Goal: Information Seeking & Learning: Check status

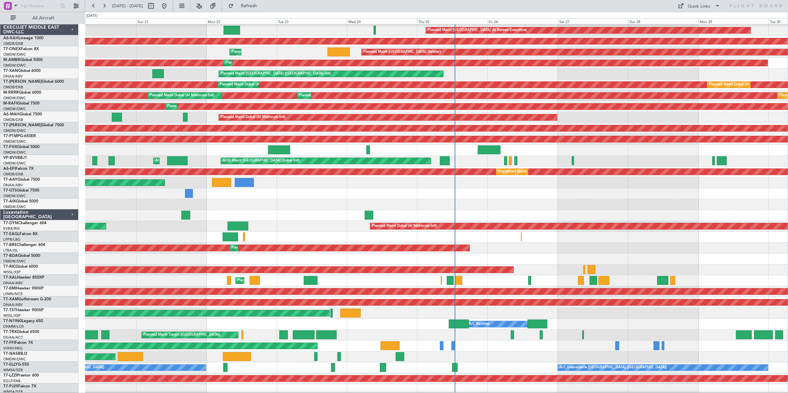
scroll to position [10, 0]
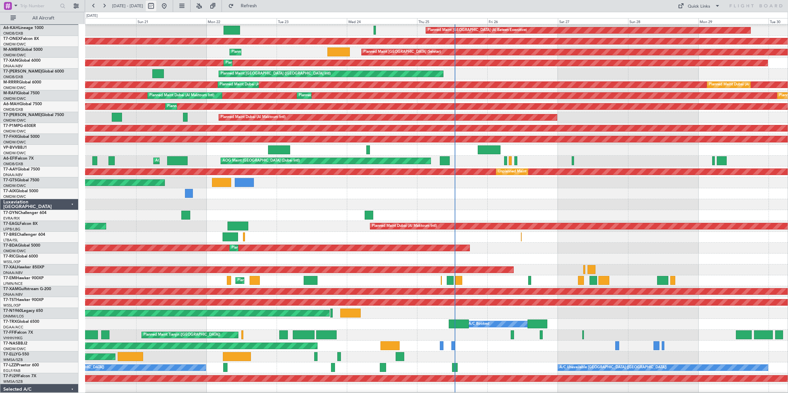
click at [156, 7] on button at bounding box center [151, 6] width 11 height 11
select select "9"
select select "2025"
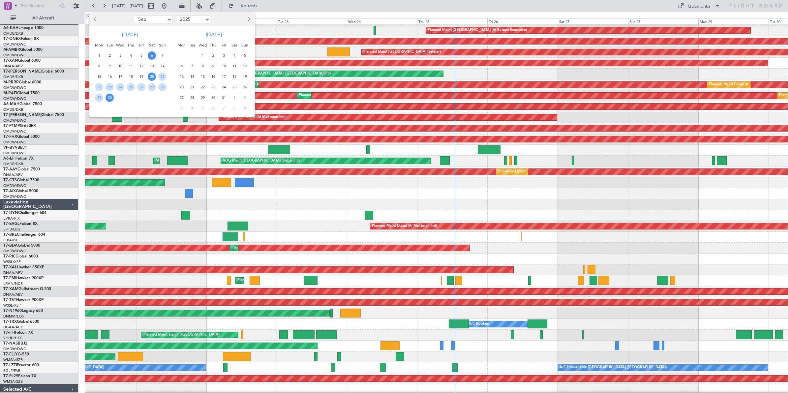
click at [153, 56] on span "6" at bounding box center [152, 55] width 8 height 8
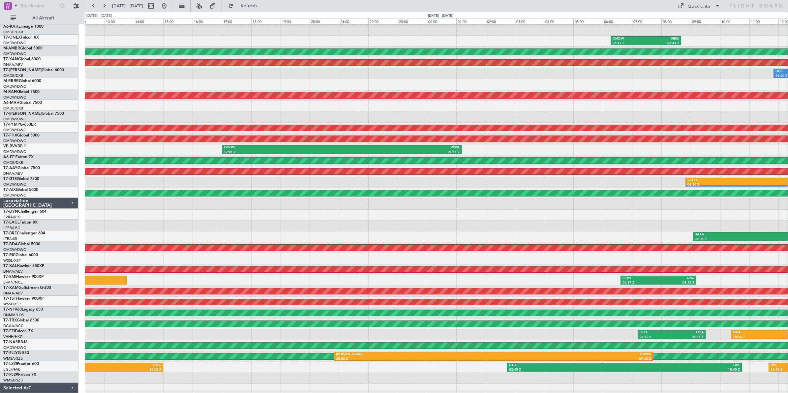
scroll to position [11, 0]
click at [174, 152] on div "OMDW 17:01 Z WSSL 01:11 Z" at bounding box center [436, 149] width 703 height 11
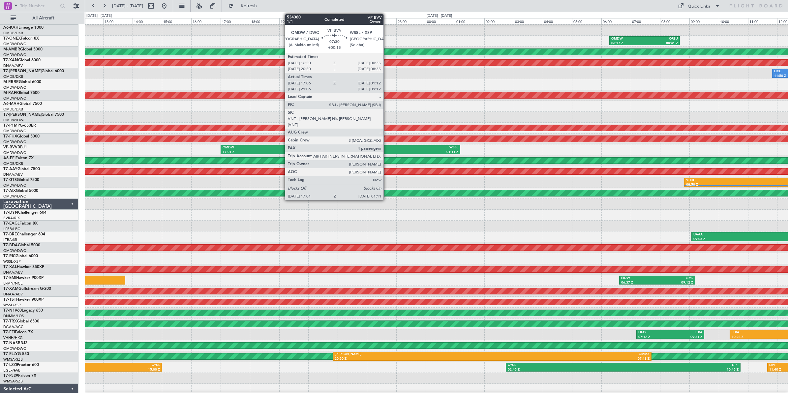
click at [387, 149] on div "WSSL" at bounding box center [399, 147] width 118 height 5
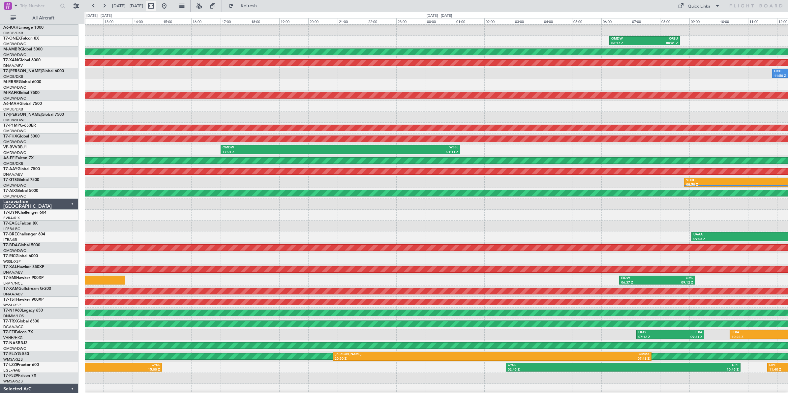
click at [156, 7] on button at bounding box center [151, 6] width 11 height 11
select select "9"
select select "2025"
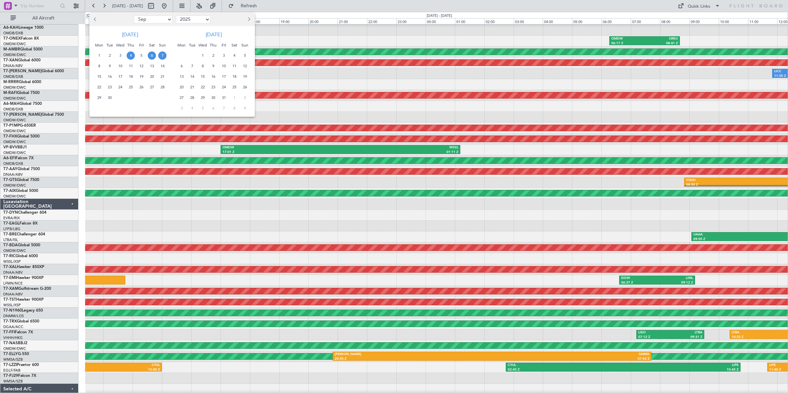
click at [129, 55] on span "4" at bounding box center [131, 55] width 8 height 8
click at [131, 54] on span "4" at bounding box center [131, 55] width 8 height 8
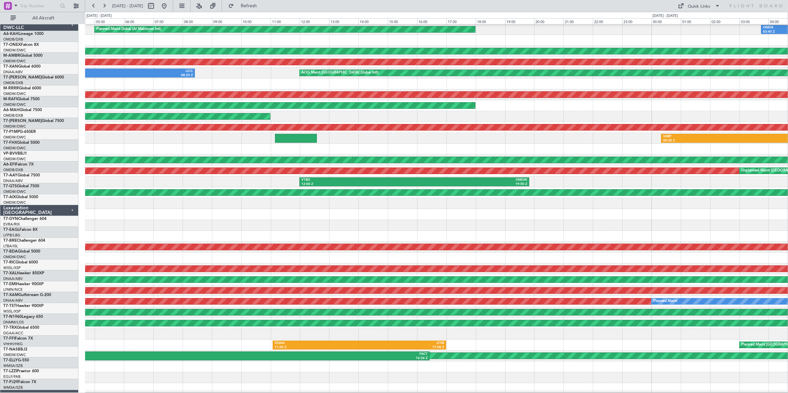
click at [727, 152] on div at bounding box center [436, 149] width 703 height 11
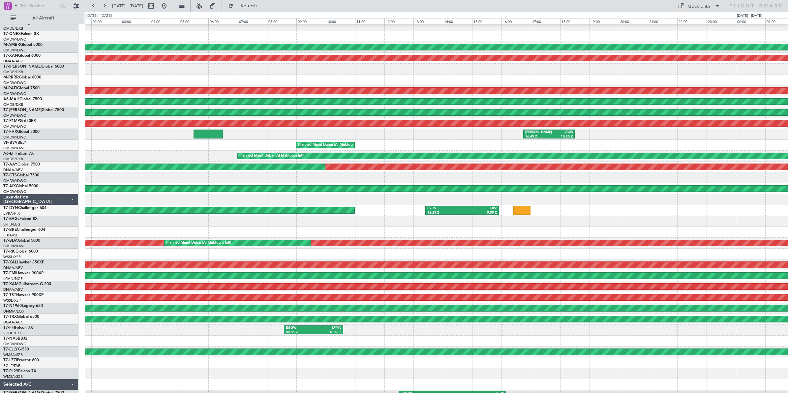
scroll to position [15, 0]
click at [543, 146] on div "Planned Maint Dubai (Al Maktoum Intl)" at bounding box center [436, 145] width 703 height 11
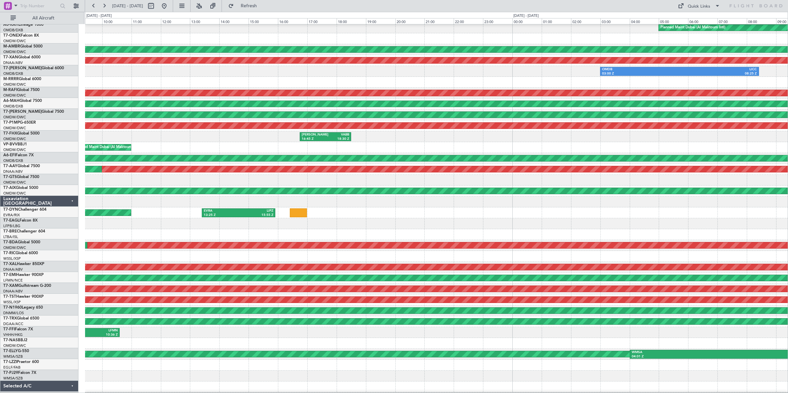
scroll to position [23, 0]
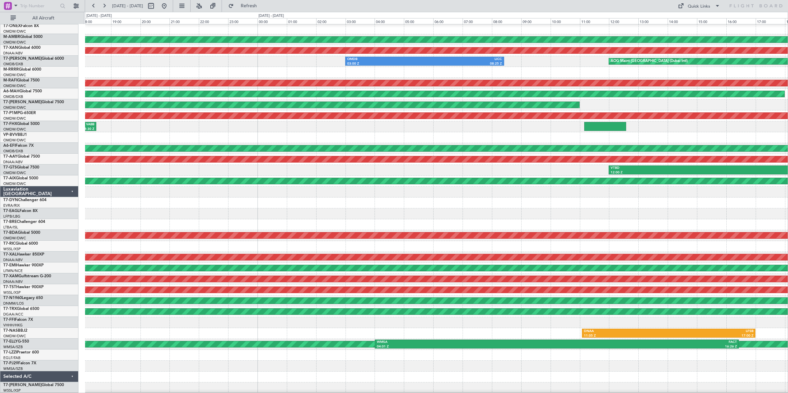
click at [164, 169] on div "VTBD 12:00 Z OMDW 19:50 Z" at bounding box center [436, 170] width 703 height 11
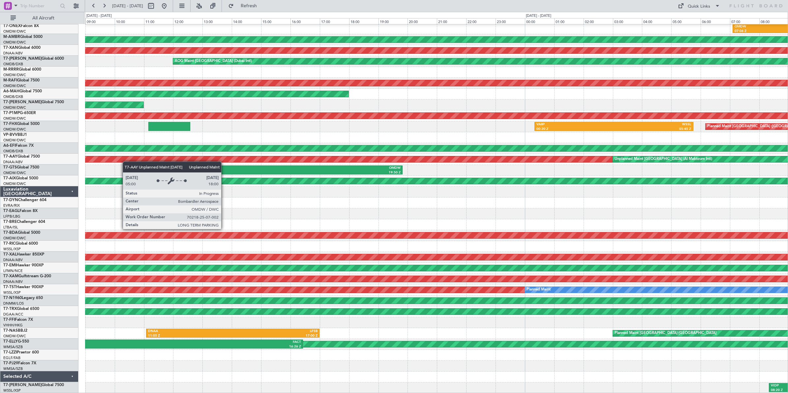
click at [123, 161] on div "Planned Maint Dubai (Al Maktoum Intl) OMDB 03:45 Z LHBP 09:40 Z OMDW 07:06 Z OR…" at bounding box center [436, 198] width 703 height 392
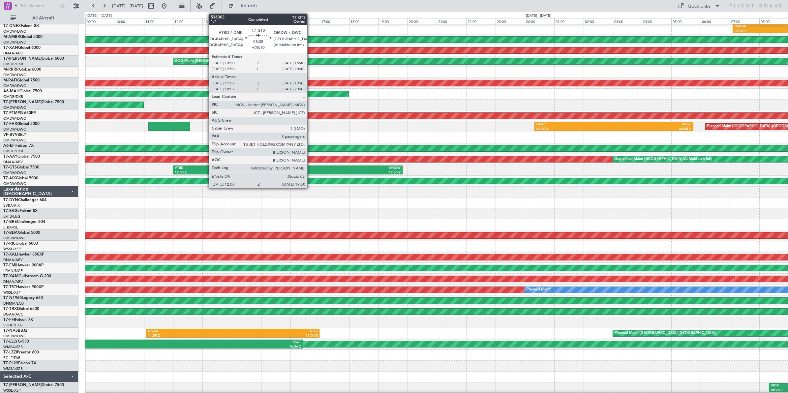
click at [311, 169] on div "OMDW" at bounding box center [344, 168] width 113 height 5
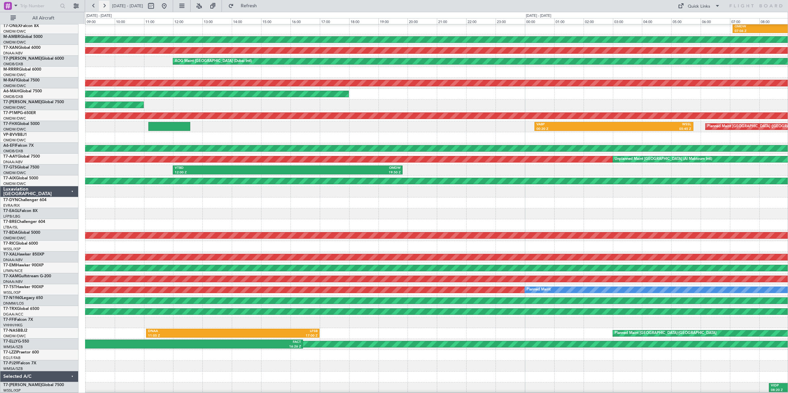
click at [105, 6] on button at bounding box center [104, 6] width 11 height 11
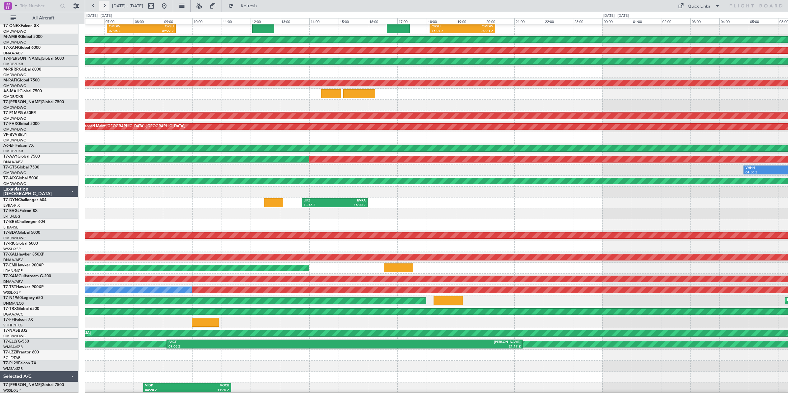
click at [105, 6] on button at bounding box center [104, 6] width 11 height 11
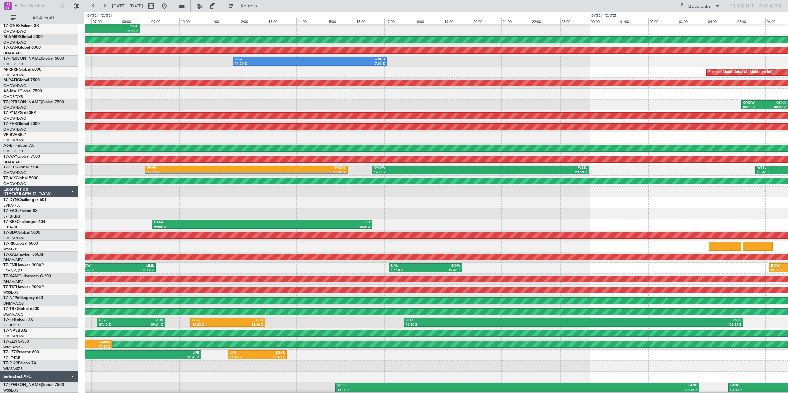
click at [91, 155] on div "OMDW 03:51 Z OSDI 07:07 Z OMDW 06:17 Z ORSU 08:41 Z AOG Maint [GEOGRAPHIC_DATA]…" at bounding box center [436, 198] width 703 height 392
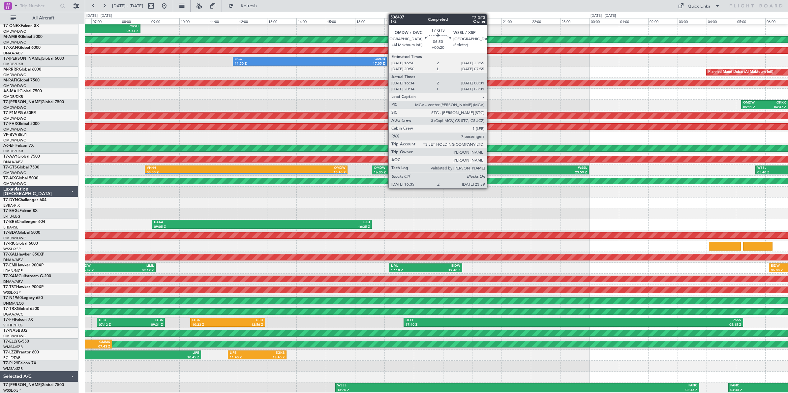
click at [490, 172] on div "23:59 Z" at bounding box center [533, 172] width 107 height 5
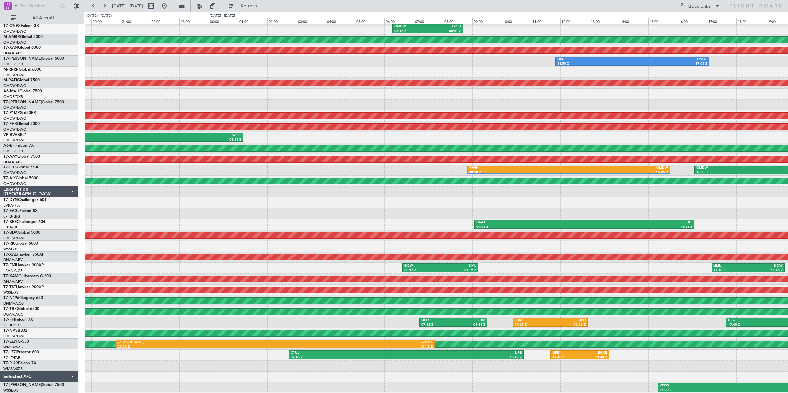
click at [788, 116] on div "OMDW 06:17 Z ORSU 08:41 Z AOG Maint [GEOGRAPHIC_DATA] (Al Maktoum Intl) AOG Mai…" at bounding box center [394, 202] width 788 height 381
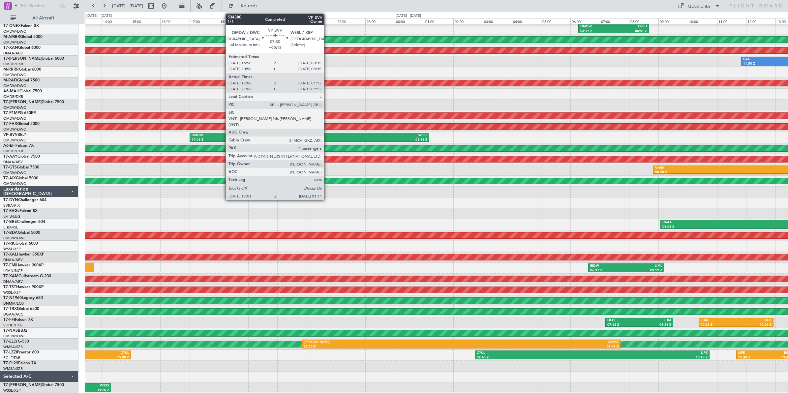
click at [327, 139] on div "01:11 Z" at bounding box center [368, 140] width 118 height 5
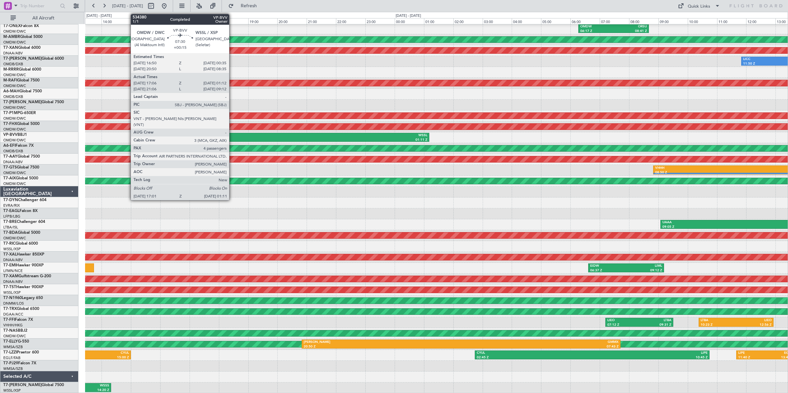
click at [232, 135] on div "OMDW" at bounding box center [251, 135] width 118 height 5
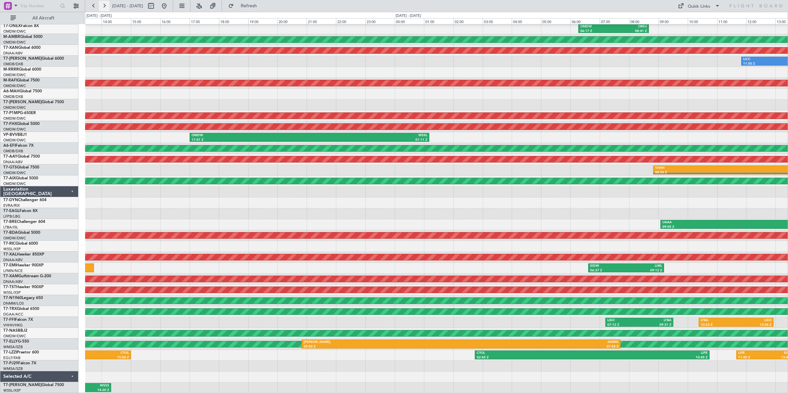
click at [103, 7] on button at bounding box center [104, 6] width 11 height 11
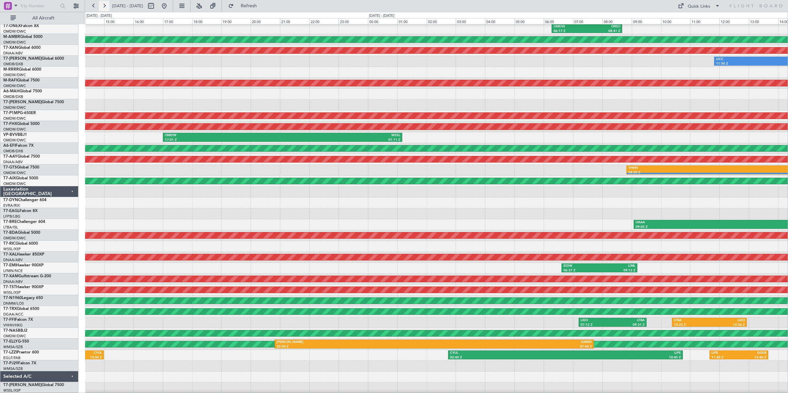
click at [103, 7] on button at bounding box center [104, 6] width 11 height 11
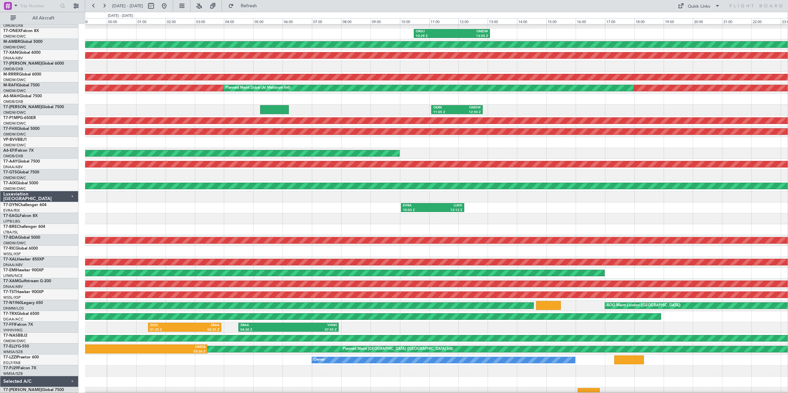
scroll to position [18, 0]
click at [177, 109] on div "OERK 11:05 Z OMDW 12:50 Z" at bounding box center [436, 110] width 703 height 11
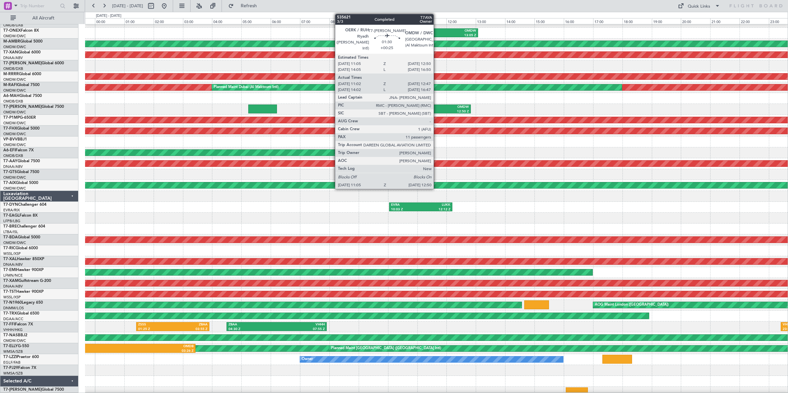
click at [437, 108] on div "OERK" at bounding box center [433, 107] width 24 height 5
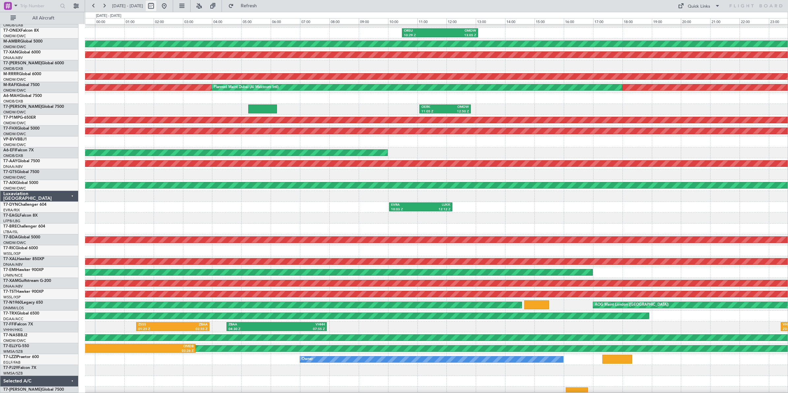
click at [156, 5] on button at bounding box center [151, 6] width 11 height 11
select select "9"
select select "2025"
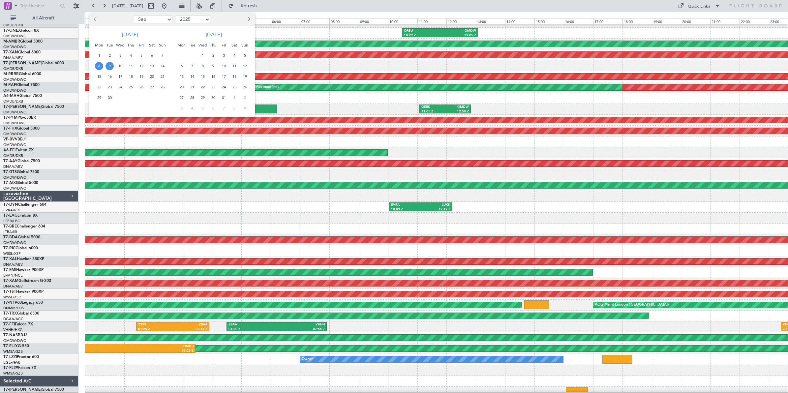
drag, startPoint x: 162, startPoint y: 18, endPoint x: 159, endPoint y: 24, distance: 6.5
click at [162, 18] on select "Jan Feb Mar Apr May Jun [DATE] Aug Sep Oct Nov Dec" at bounding box center [153, 19] width 39 height 8
select select "8"
click at [134, 15] on select "Jan Feb Mar Apr May Jun [DATE] Aug Sep Oct Nov Dec" at bounding box center [153, 19] width 39 height 8
click at [119, 98] on span "27" at bounding box center [120, 98] width 8 height 8
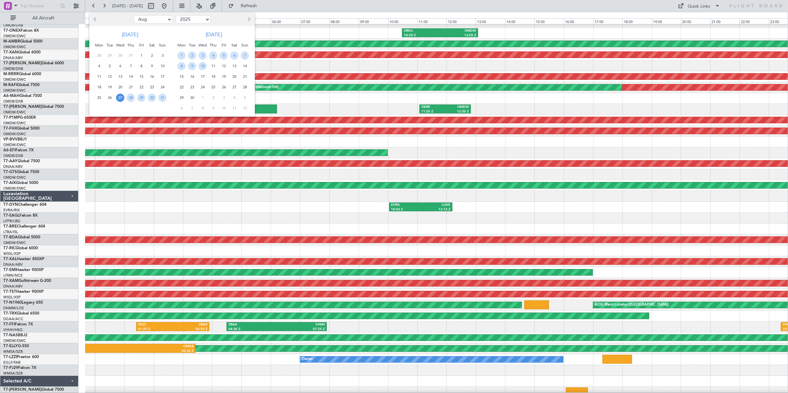
click at [119, 98] on span "27" at bounding box center [120, 98] width 8 height 8
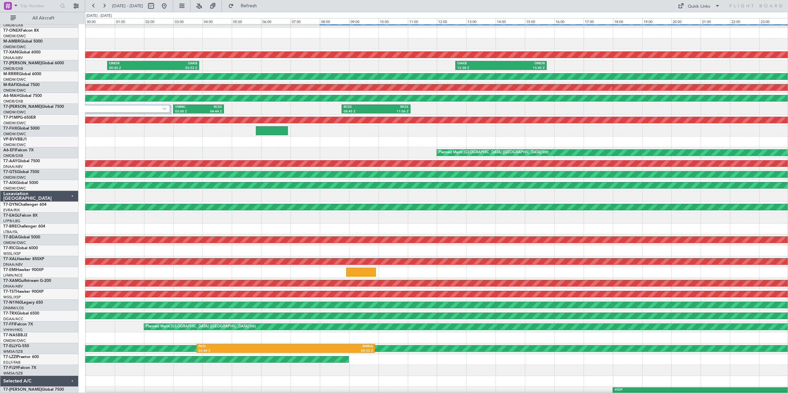
click at [254, 66] on div "OMDB 00:45 Z OAKB 03:53 Z OAKB 12:38 Z OMDB 15:45 Z" at bounding box center [436, 65] width 703 height 11
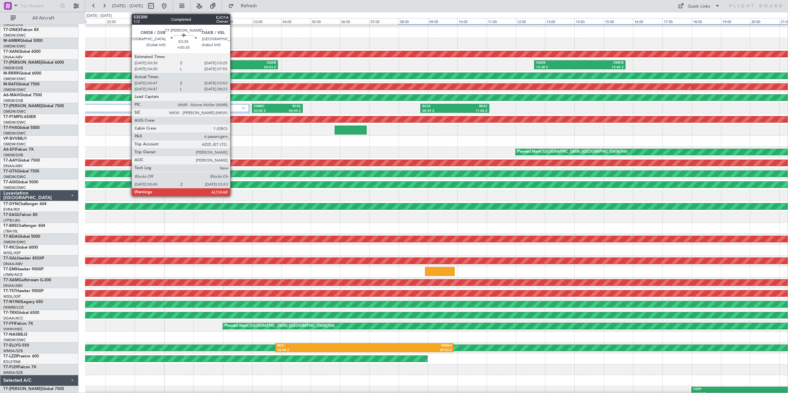
click at [233, 65] on div "03:53 Z" at bounding box center [254, 67] width 44 height 5
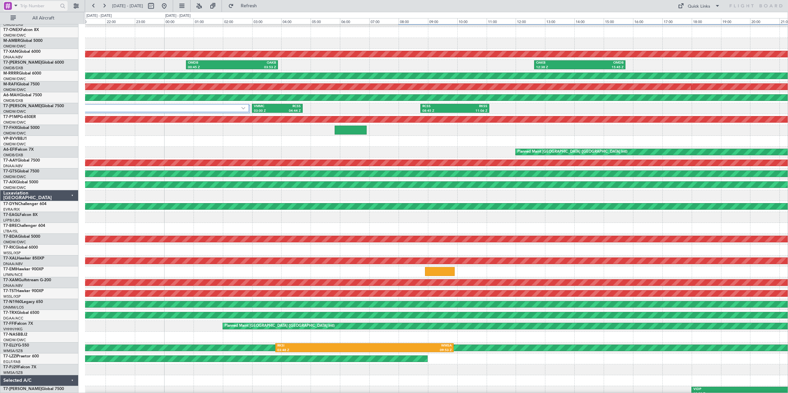
click at [52, 7] on input "text" at bounding box center [39, 6] width 38 height 10
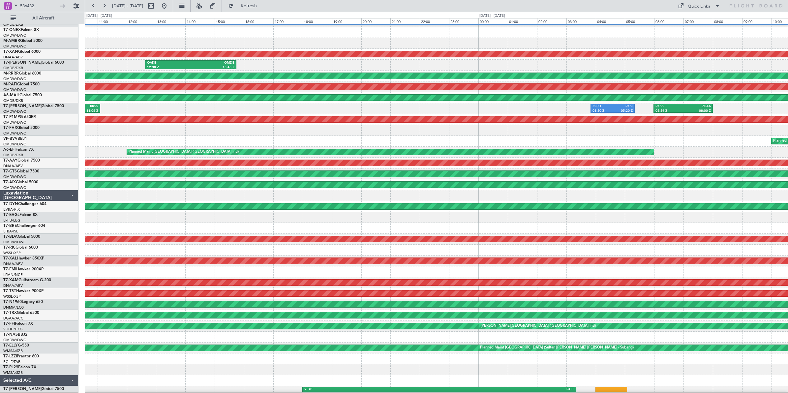
scroll to position [0, 0]
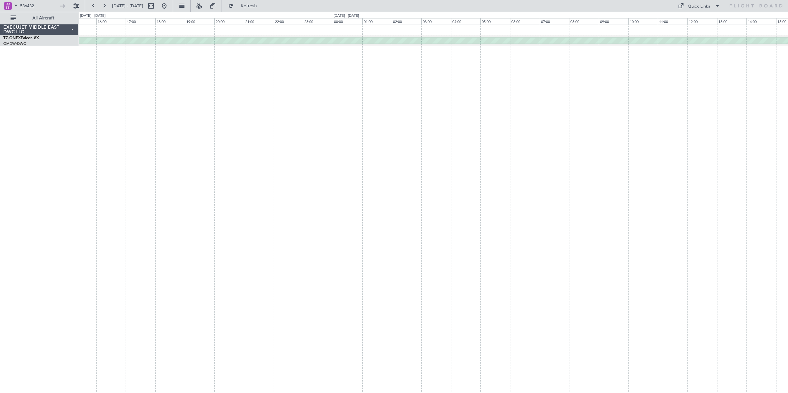
click at [173, 111] on div "Planned Maint [GEOGRAPHIC_DATA] ([GEOGRAPHIC_DATA])" at bounding box center [433, 208] width 709 height 369
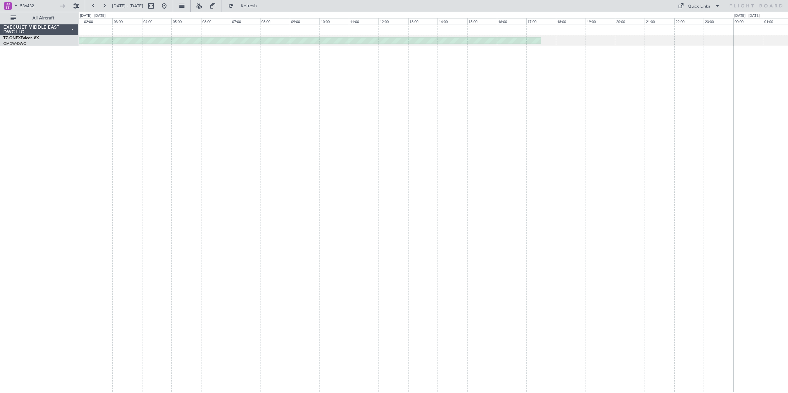
click at [295, 112] on div "Planned Maint [GEOGRAPHIC_DATA] ([GEOGRAPHIC_DATA])" at bounding box center [433, 208] width 709 height 369
click at [378, 117] on div "Planned Maint [GEOGRAPHIC_DATA] ([GEOGRAPHIC_DATA])" at bounding box center [433, 208] width 709 height 369
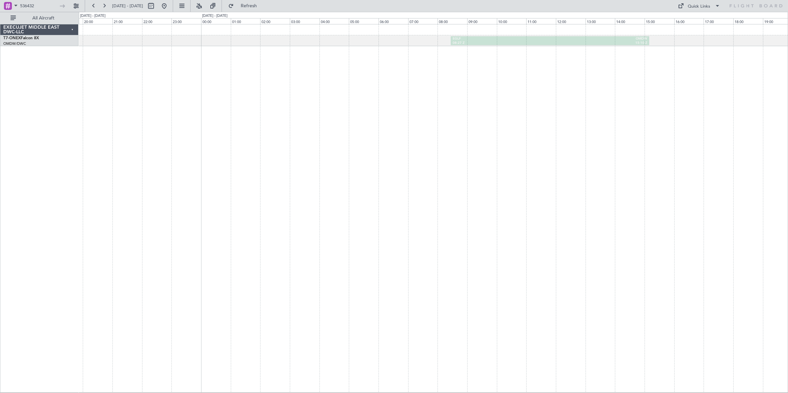
click at [324, 114] on div "EGLF 08:27 Z OMDW 15:10 Z Planned Maint [GEOGRAPHIC_DATA] ([GEOGRAPHIC_DATA])" at bounding box center [433, 208] width 709 height 369
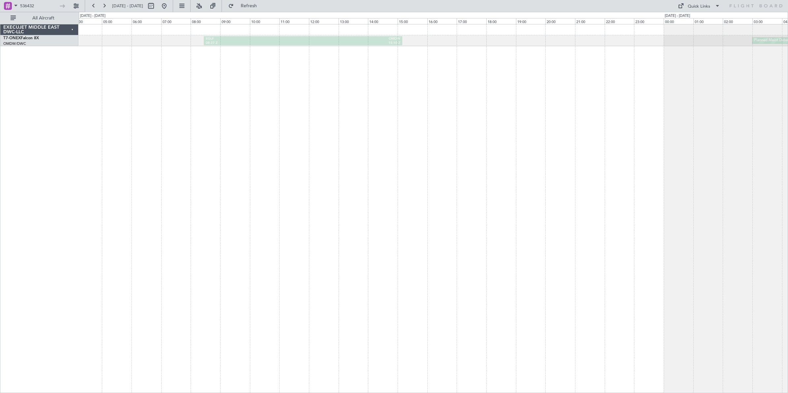
click at [432, 116] on div "EGLF 08:27 Z OMDW 15:10 Z Planned Maint [GEOGRAPHIC_DATA] (Al Maktoum Intl) OMD…" at bounding box center [433, 208] width 709 height 369
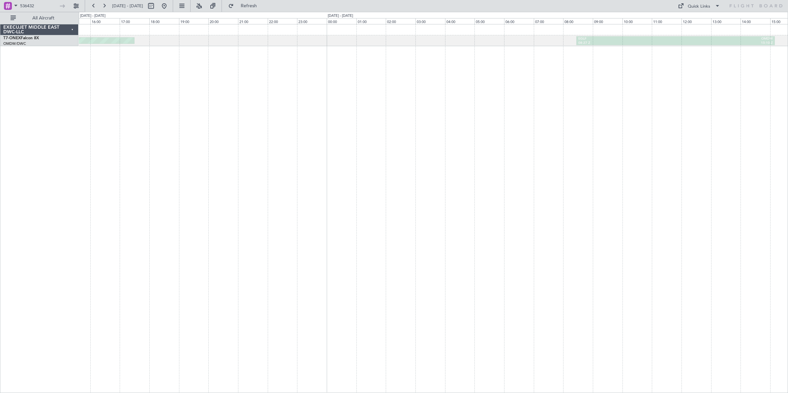
click at [518, 109] on div "EGLF 08:27 Z OMDW 15:10 Z Planned Maint [GEOGRAPHIC_DATA] ([GEOGRAPHIC_DATA])" at bounding box center [433, 208] width 709 height 369
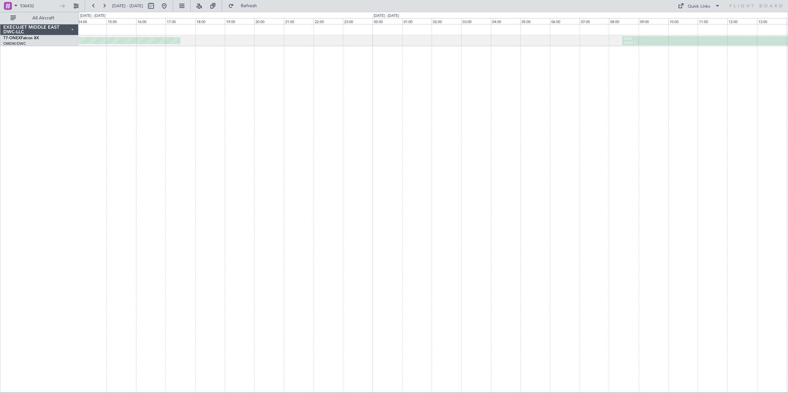
click at [512, 158] on div "EGLF 08:27 Z OMDW 15:10 Z Planned Maint [GEOGRAPHIC_DATA] ([GEOGRAPHIC_DATA])" at bounding box center [433, 208] width 709 height 369
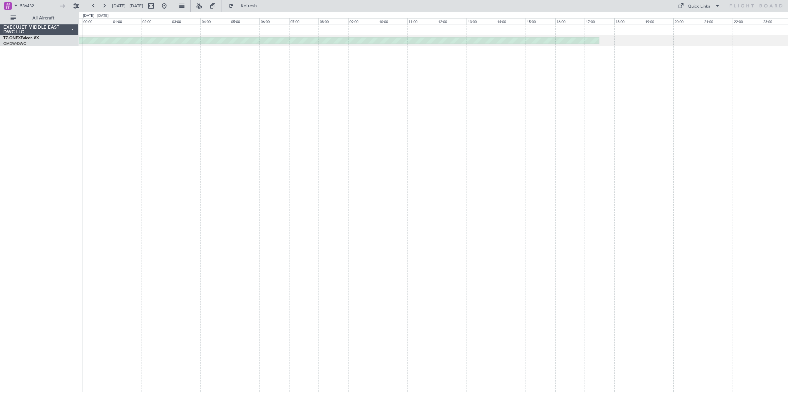
click at [506, 148] on div "Planned Maint [GEOGRAPHIC_DATA] ([GEOGRAPHIC_DATA])" at bounding box center [433, 208] width 709 height 369
click at [523, 152] on div "Planned Maint [GEOGRAPHIC_DATA] ([GEOGRAPHIC_DATA])" at bounding box center [433, 208] width 709 height 369
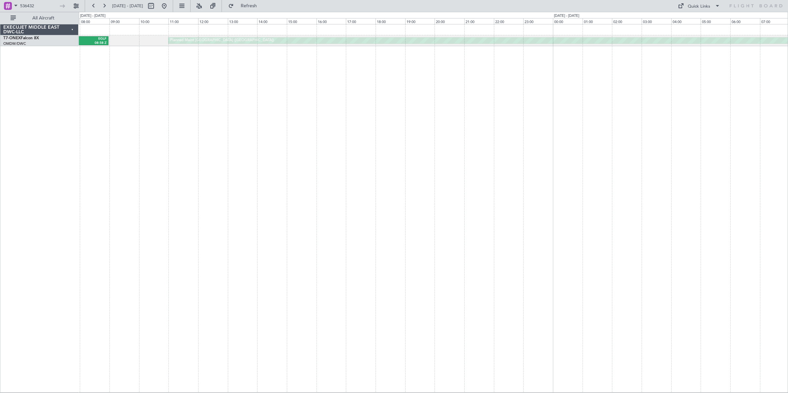
click at [496, 147] on div "Planned Maint [GEOGRAPHIC_DATA] ([GEOGRAPHIC_DATA]) OMDW 01:30 Z EGLF 08:58 Z" at bounding box center [433, 208] width 709 height 369
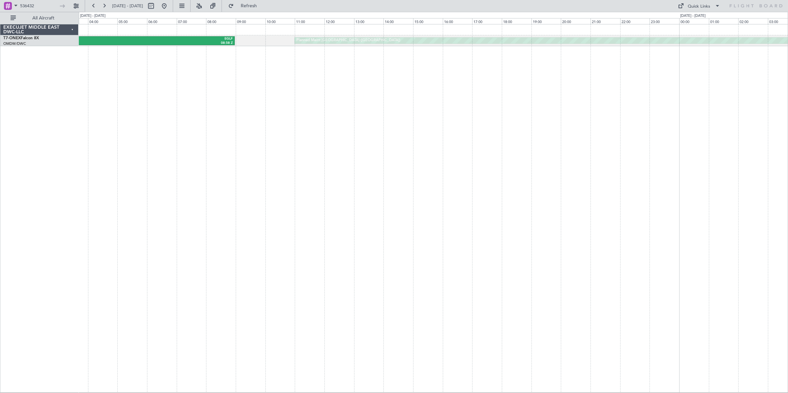
click at [392, 144] on div "Planned Maint [GEOGRAPHIC_DATA] ([GEOGRAPHIC_DATA]) OMDW 01:30 Z EGLF 08:58 Z" at bounding box center [433, 208] width 709 height 369
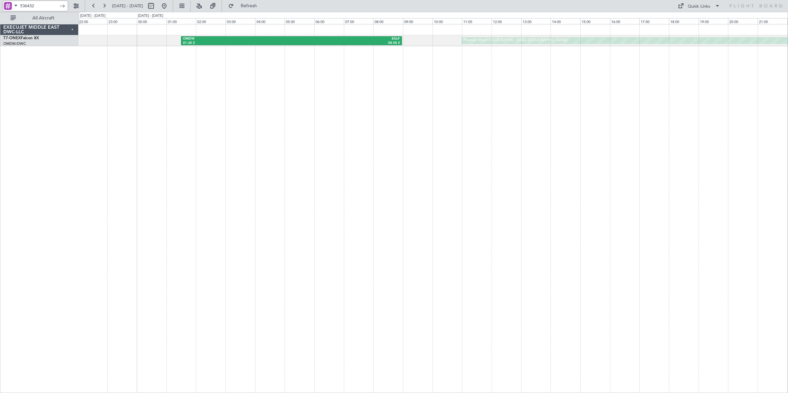
click at [39, 4] on input "536432" at bounding box center [39, 6] width 38 height 10
type input "5"
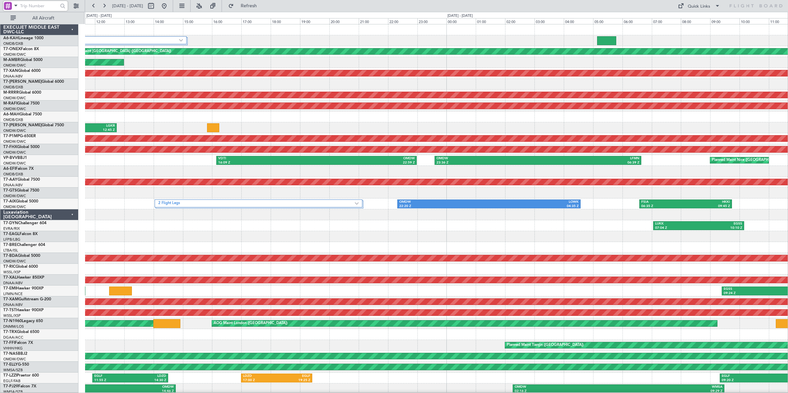
click at [243, 43] on div "2 Flight Legs" at bounding box center [436, 40] width 703 height 11
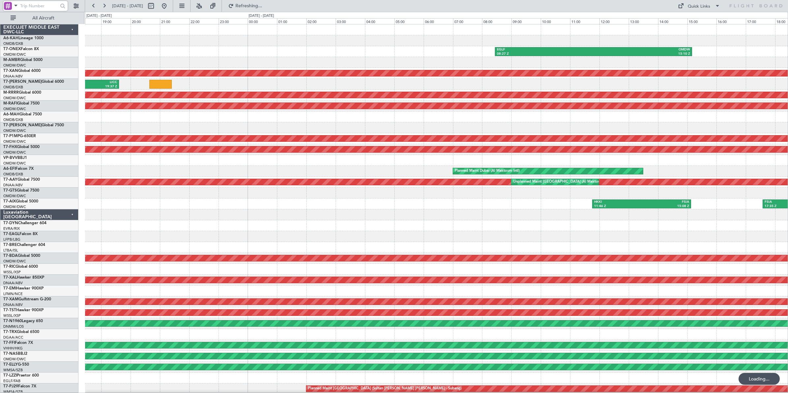
click at [222, 70] on div "EGLF 08:27 Z OMDW 15:10 Z Planned Maint [GEOGRAPHIC_DATA] ([GEOGRAPHIC_DATA]) A…" at bounding box center [436, 220] width 703 height 392
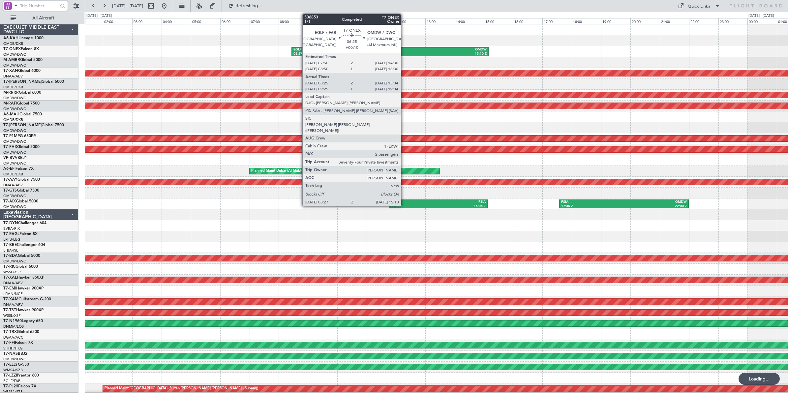
click at [404, 51] on div "OMDW" at bounding box center [438, 49] width 97 height 5
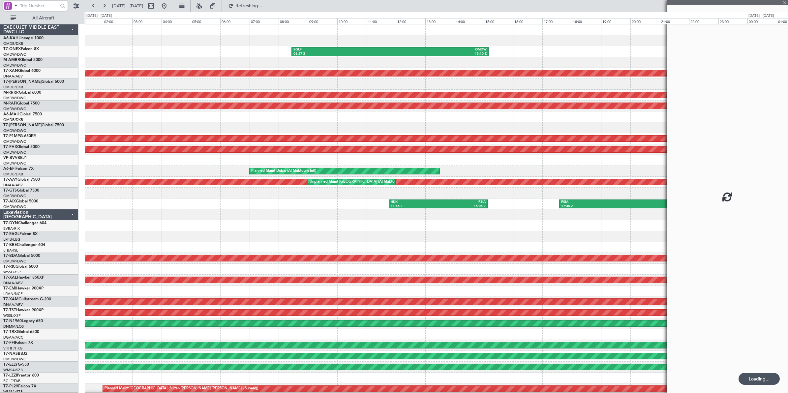
click at [404, 51] on div "OMDW" at bounding box center [438, 49] width 97 height 5
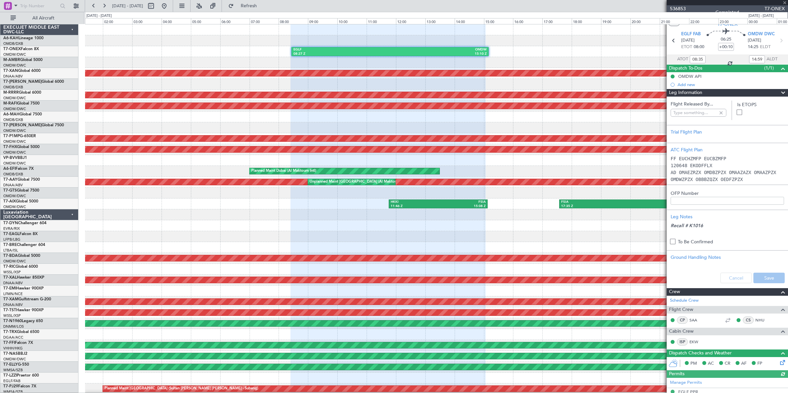
type input "[PERSON_NAME] (ANI)"
type input "7211"
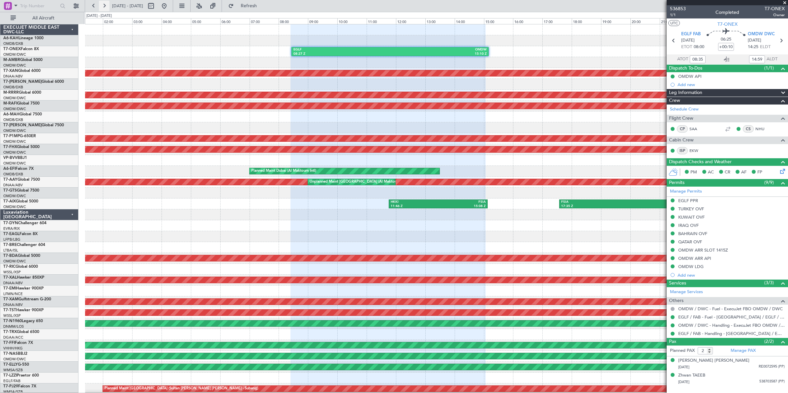
click at [103, 7] on button at bounding box center [104, 6] width 11 height 11
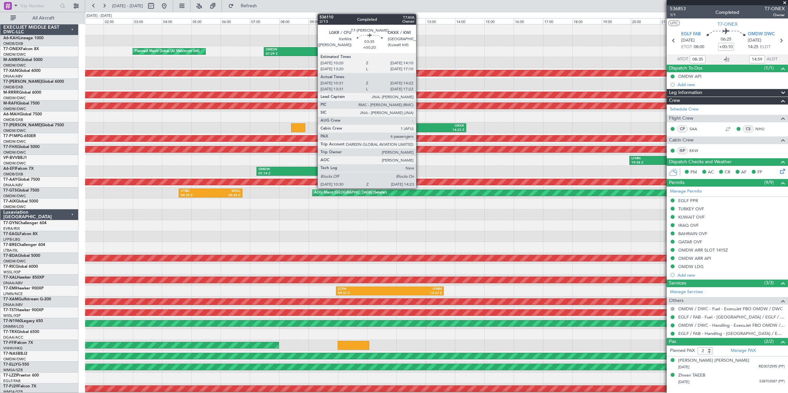
click at [419, 127] on div "OKKK" at bounding box center [436, 126] width 55 height 5
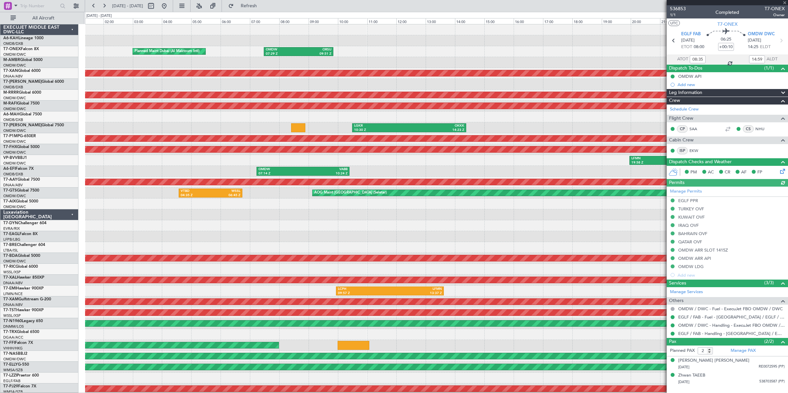
type input "[PERSON_NAME] (ANI)"
type input "7211"
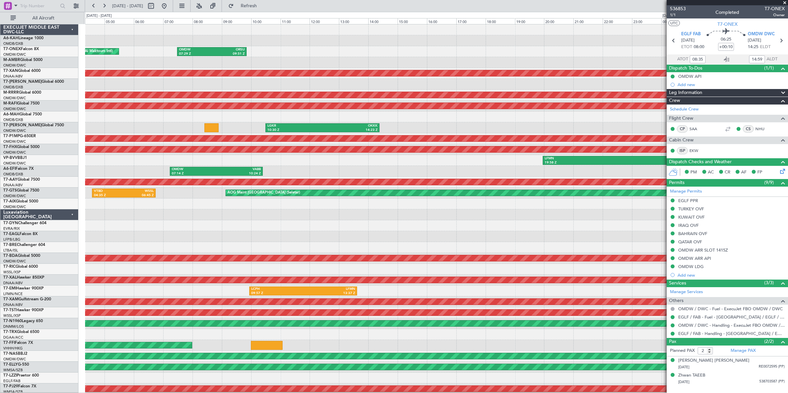
click at [519, 61] on div "OLBA 04:50 Z OMDW 08:31 Z Planned Maint [GEOGRAPHIC_DATA] (Al Maktoum Intl) OMD…" at bounding box center [436, 220] width 703 height 392
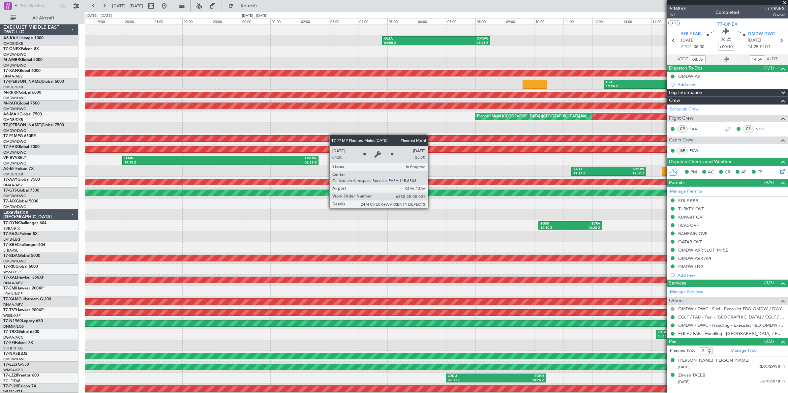
click at [141, 135] on div "OLBA 04:50 Z OMDW 08:31 Z AOG Maint [GEOGRAPHIC_DATA] (Al Maktoum Intl) LICC 12…" at bounding box center [436, 220] width 703 height 392
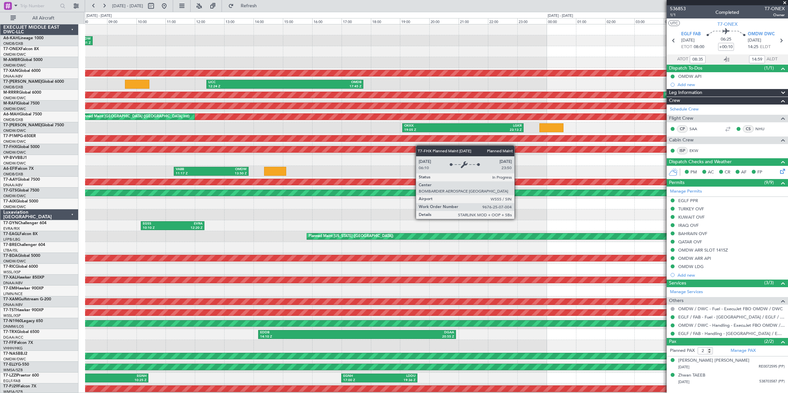
click at [133, 149] on div "OLBA 04:50 Z OMDW 08:31 Z LHBP 05:50 Z OMDB 11:00 Z AOG Maint [GEOGRAPHIC_DATA]…" at bounding box center [436, 220] width 703 height 392
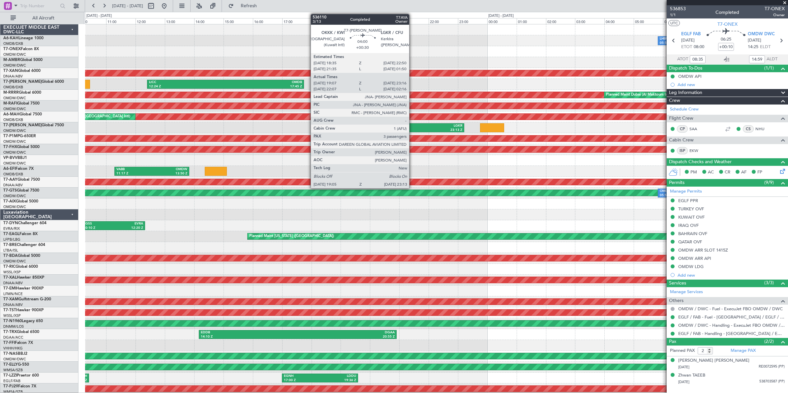
click at [413, 128] on div "23:13 Z" at bounding box center [433, 130] width 59 height 5
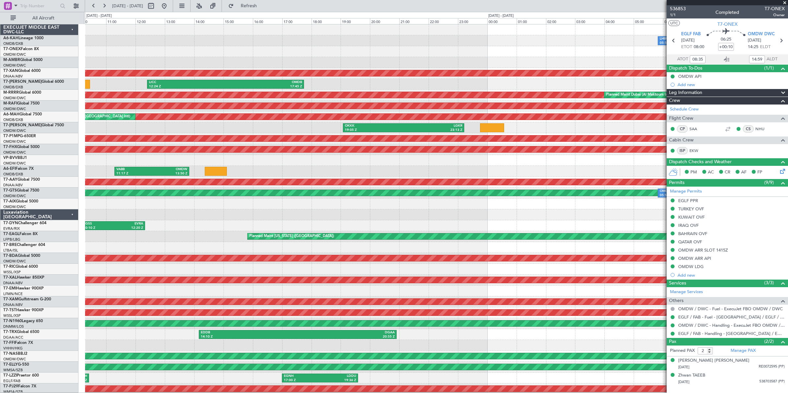
type input "[PERSON_NAME] (ANI)"
type input "7211"
click at [156, 8] on button at bounding box center [151, 6] width 11 height 11
select select "9"
select select "2025"
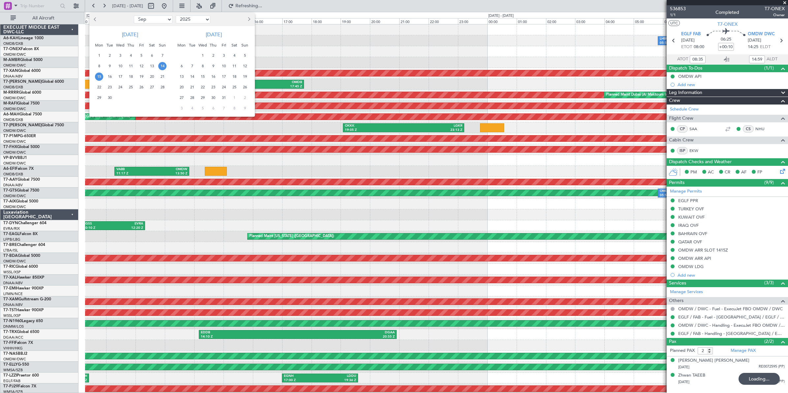
click at [161, 20] on select "Jan Feb Mar Apr May Jun [DATE] Aug Sep Oct Nov Dec" at bounding box center [153, 19] width 39 height 8
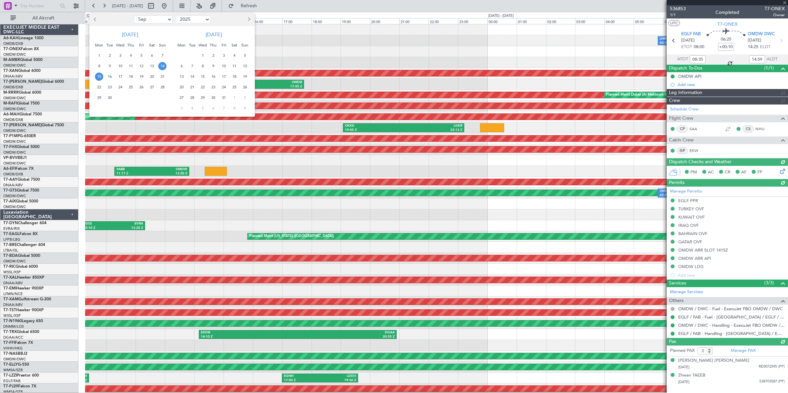
select select "8"
click at [134, 15] on select "Jan Feb Mar Apr May Jun [DATE] Aug Sep Oct Nov Dec" at bounding box center [153, 19] width 39 height 8
type input "[PERSON_NAME] (ANI)"
type input "7211"
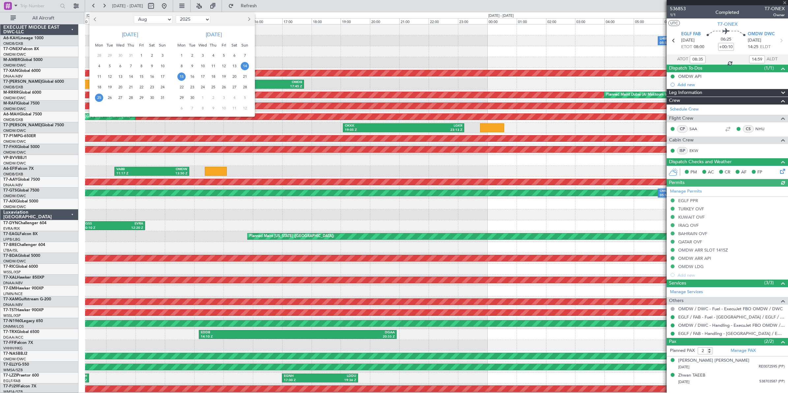
click at [100, 98] on span "25" at bounding box center [99, 98] width 8 height 8
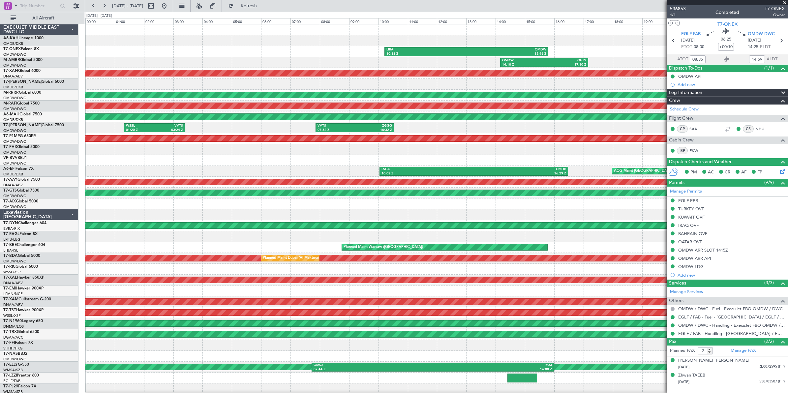
scroll to position [7, 0]
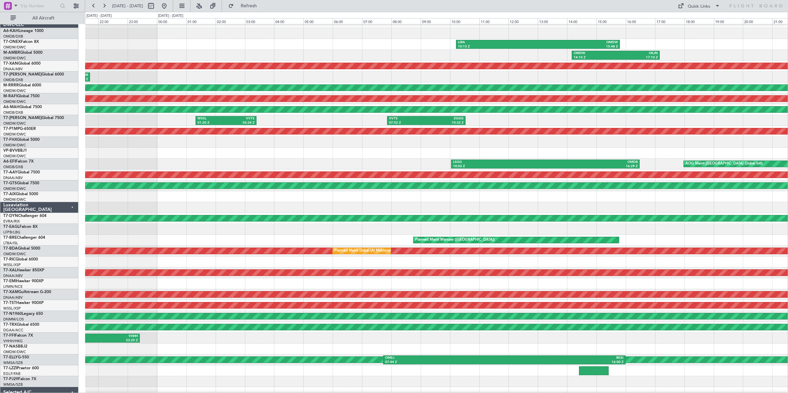
click at [236, 154] on div "LFMN 10:15 Z OMDW 17:00 Z" at bounding box center [436, 153] width 703 height 11
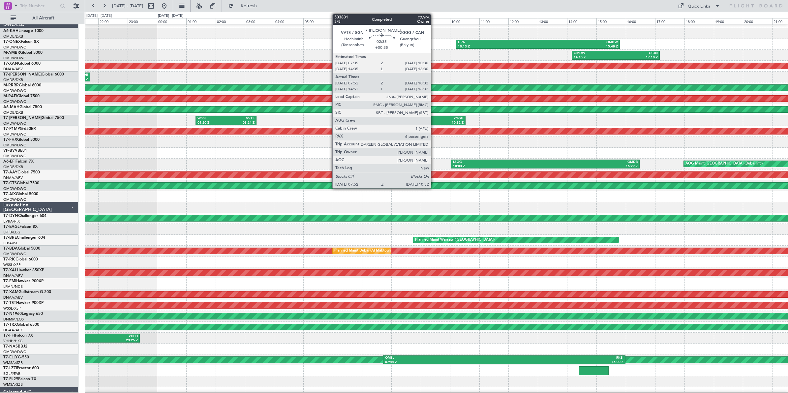
click at [434, 119] on div "ZGGG" at bounding box center [444, 118] width 37 height 5
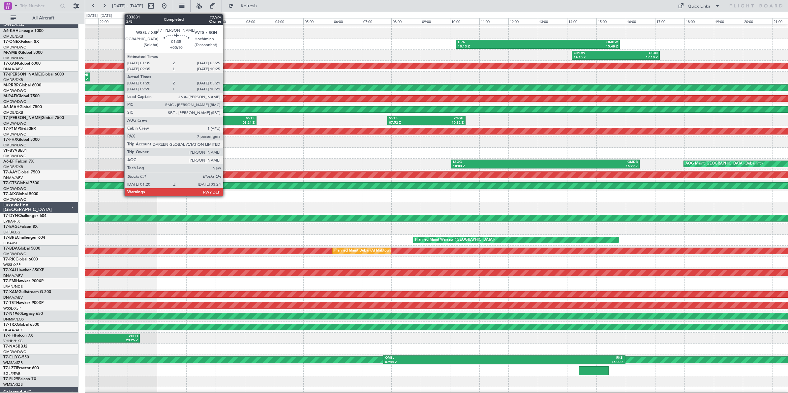
click at [226, 121] on div "03:24 Z" at bounding box center [240, 123] width 28 height 5
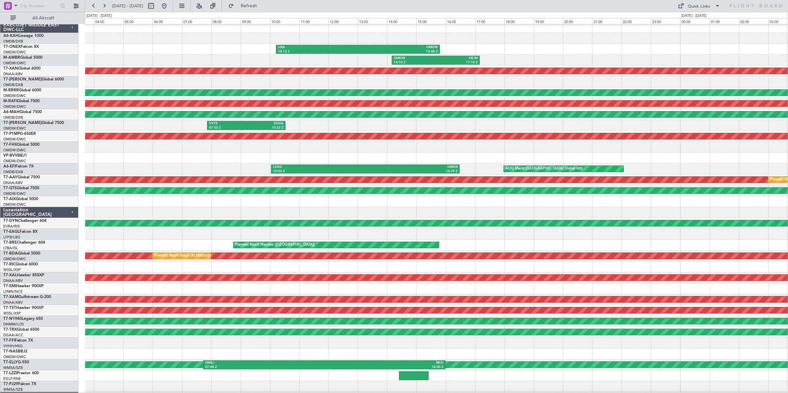
click at [365, 126] on div "VVTS 07:52 Z ZGGG 10:32 Z WSSL 01:20 Z VVTS 03:24 Z" at bounding box center [436, 125] width 703 height 11
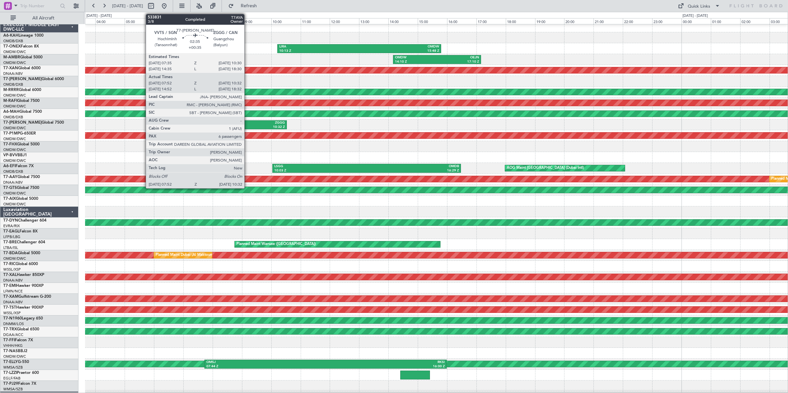
click at [248, 126] on div "10:32 Z" at bounding box center [266, 127] width 37 height 5
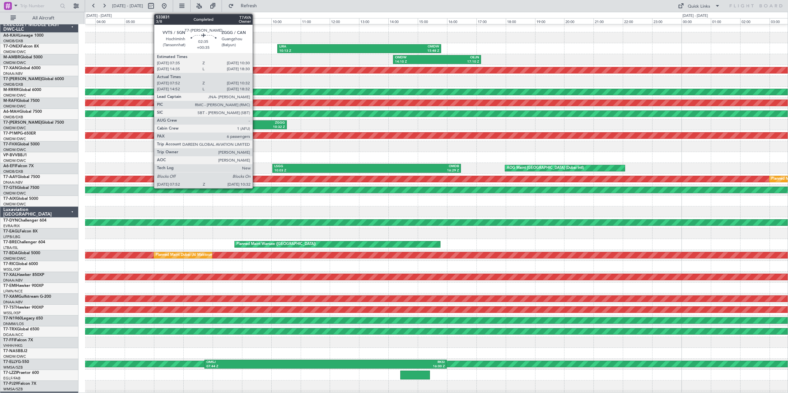
click at [256, 124] on div "ZGGG" at bounding box center [266, 123] width 37 height 5
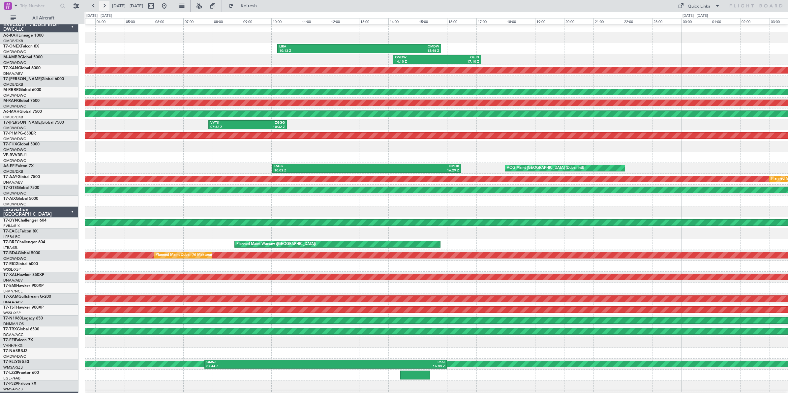
click at [104, 8] on button at bounding box center [104, 6] width 11 height 11
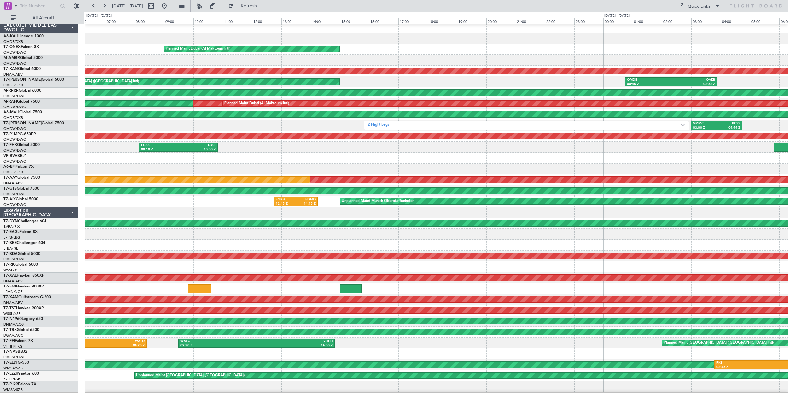
scroll to position [8, 0]
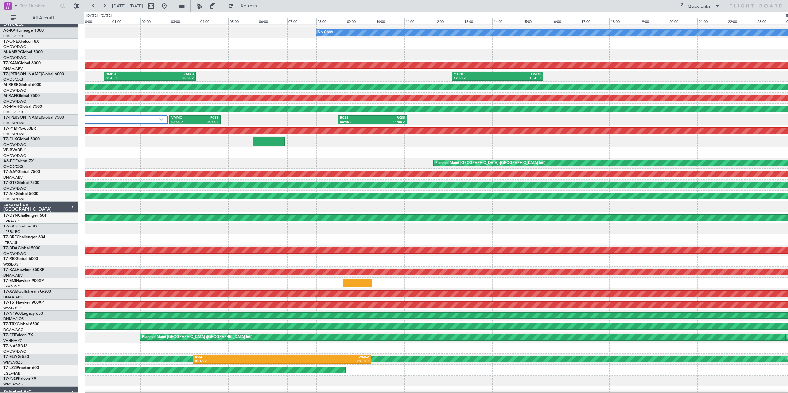
click at [70, 159] on div "No Crew AOG Maint [GEOGRAPHIC_DATA] (Al Maktoum Intl) OMDB 00:45 Z OAKB 03:53 Z…" at bounding box center [394, 202] width 788 height 381
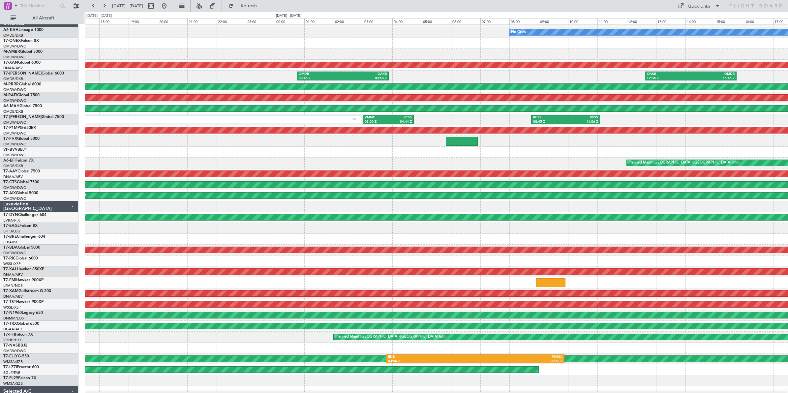
click at [354, 152] on div at bounding box center [436, 152] width 703 height 11
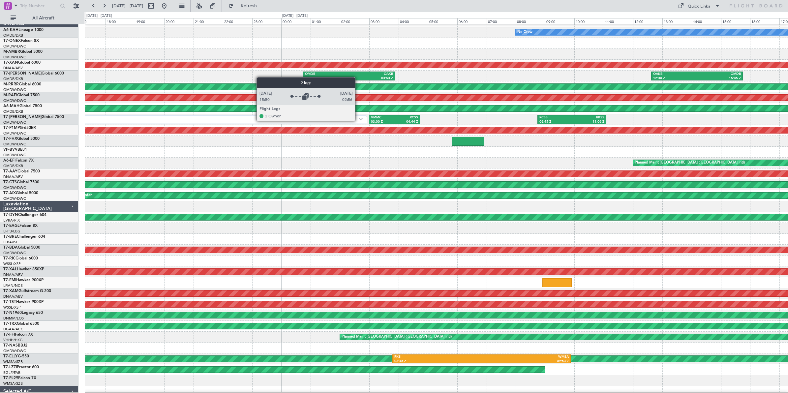
click at [358, 121] on label "2 Flight Legs" at bounding box center [202, 119] width 313 height 6
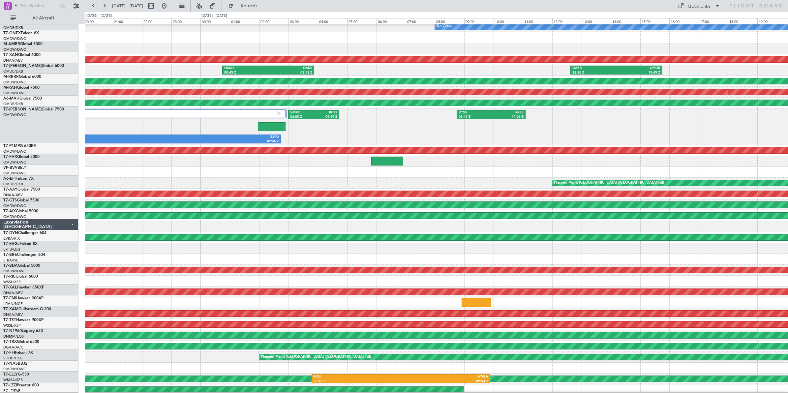
scroll to position [16, 0]
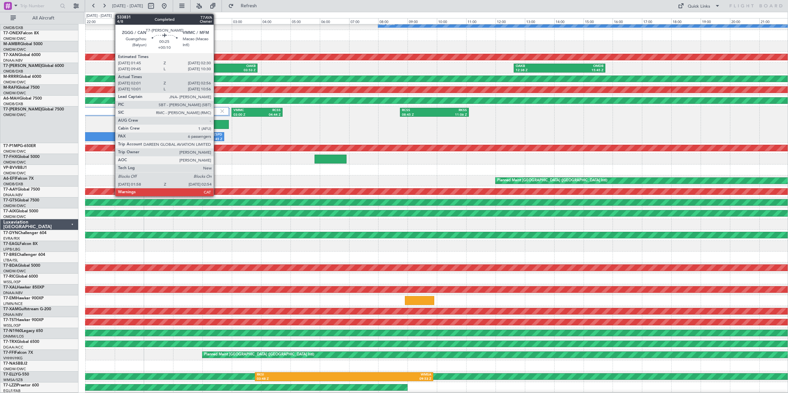
click at [217, 124] on div at bounding box center [214, 124] width 27 height 9
click at [219, 124] on div at bounding box center [214, 124] width 27 height 9
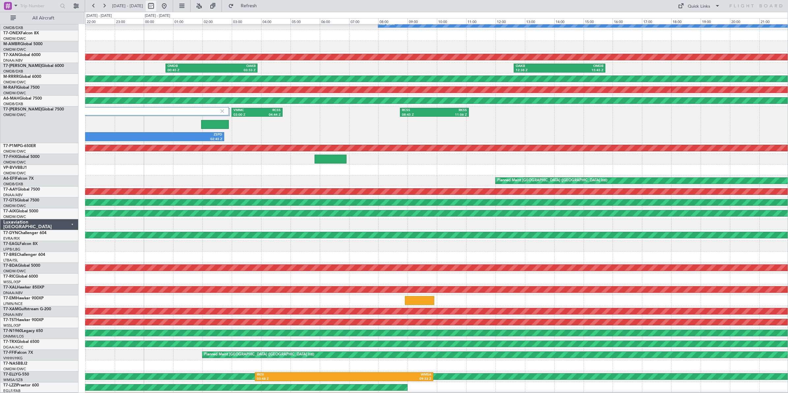
click at [156, 6] on button at bounding box center [151, 6] width 11 height 11
select select "8"
select select "2025"
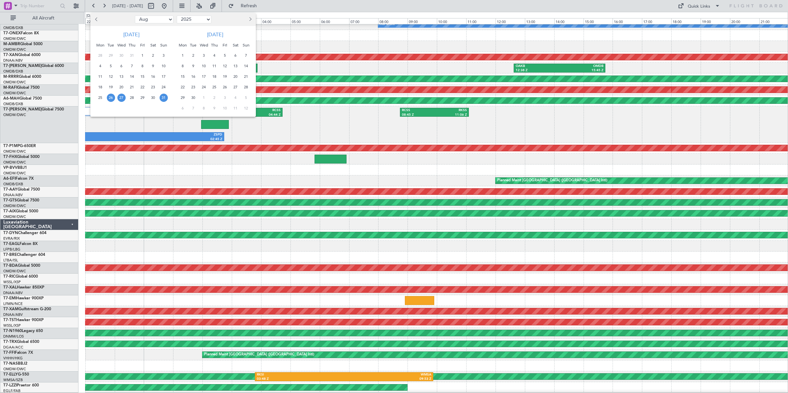
click at [164, 98] on span "31" at bounding box center [164, 98] width 8 height 8
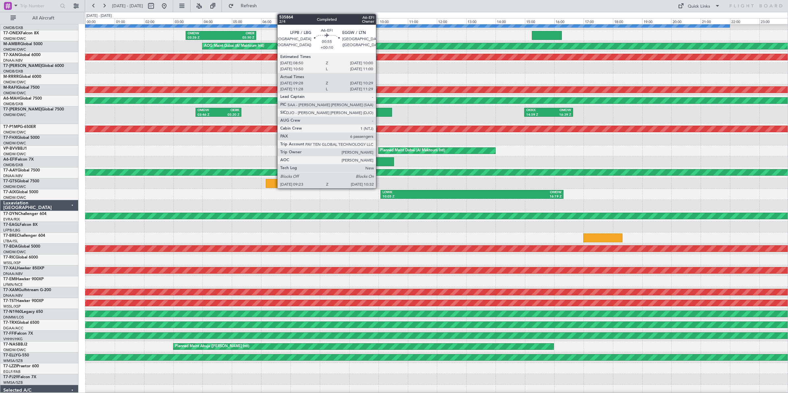
click at [379, 162] on div at bounding box center [377, 161] width 34 height 9
click at [382, 164] on div at bounding box center [377, 161] width 34 height 9
click at [382, 162] on div at bounding box center [377, 161] width 34 height 9
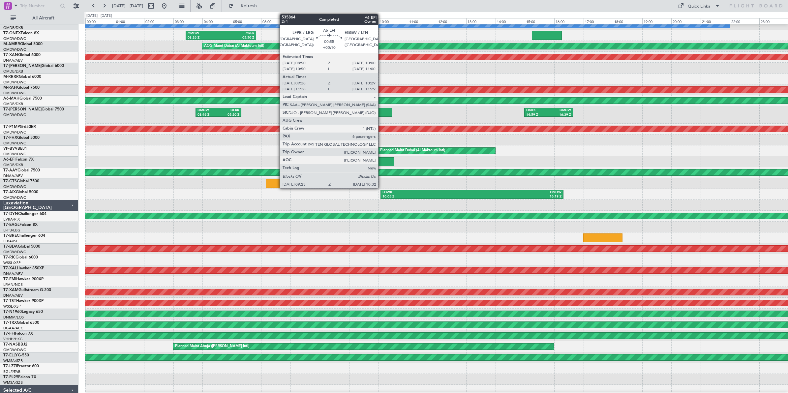
click at [382, 162] on div at bounding box center [377, 161] width 34 height 9
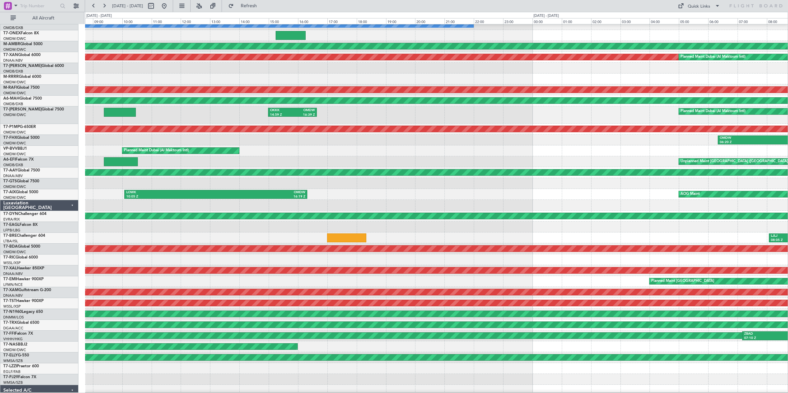
click at [292, 162] on div "Unplanned Maint [GEOGRAPHIC_DATA] ([GEOGRAPHIC_DATA])" at bounding box center [436, 161] width 703 height 11
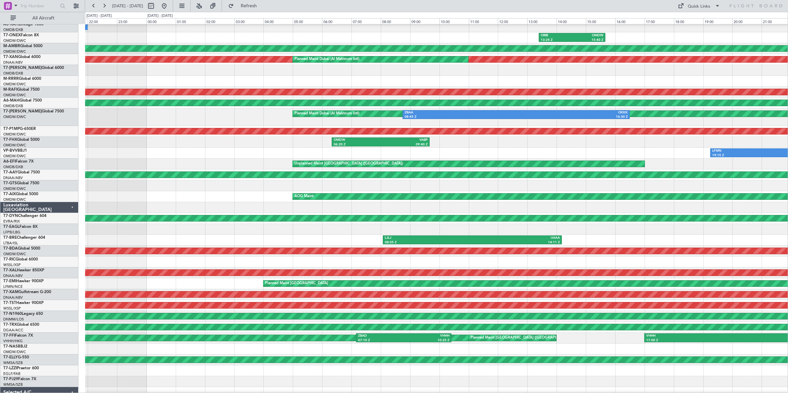
click at [135, 158] on div "No Crew ORBI 13:24 Z OMDW 15:40 Z AOG Maint [GEOGRAPHIC_DATA] (Al Maktoum Intl)…" at bounding box center [436, 210] width 703 height 398
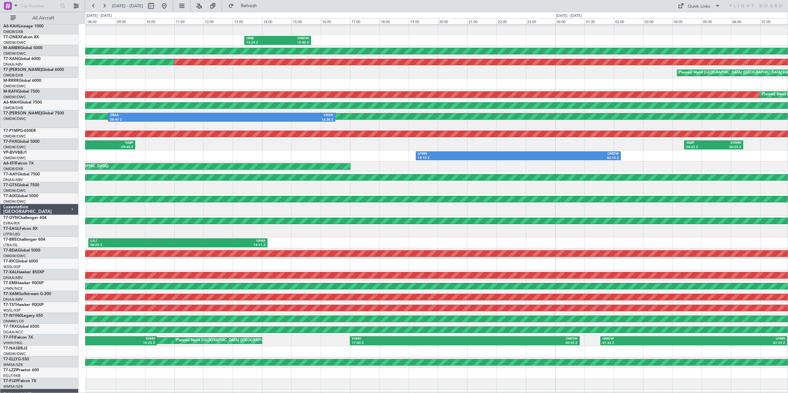
click at [257, 164] on div "Unplanned Maint [GEOGRAPHIC_DATA] ([GEOGRAPHIC_DATA])" at bounding box center [436, 166] width 703 height 11
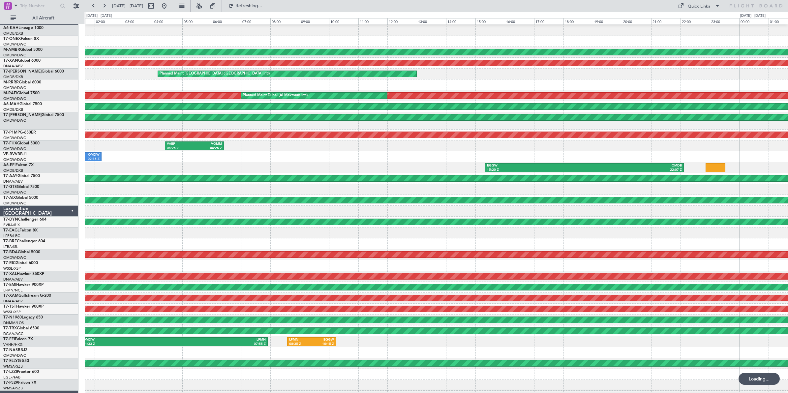
scroll to position [4, 0]
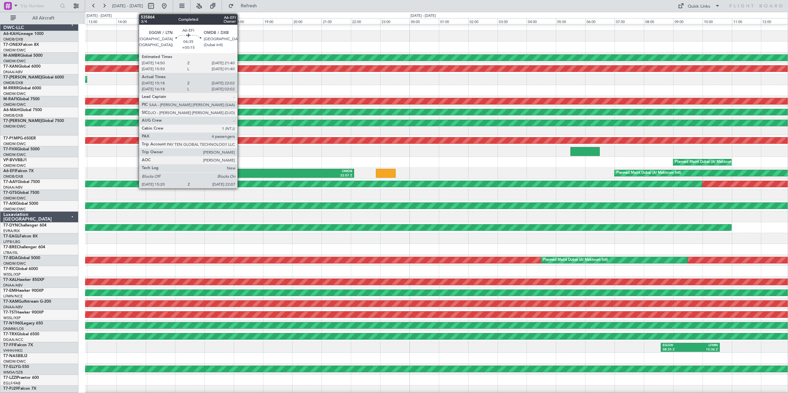
click at [241, 171] on div "EGGW" at bounding box center [206, 171] width 98 height 5
